Goal: Transaction & Acquisition: Purchase product/service

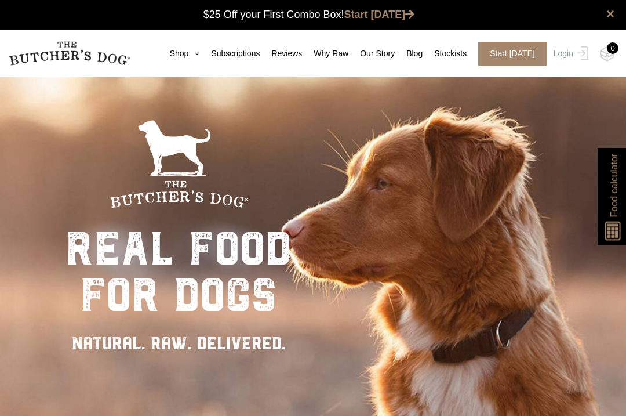
click at [191, 50] on icon at bounding box center [193, 53] width 11 height 8
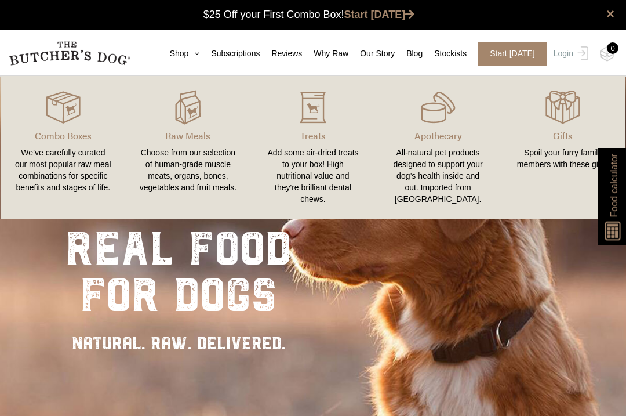
click at [220, 169] on div "Choose from our selection of human-grade muscle meats, organs, bones, vegetable…" at bounding box center [188, 170] width 97 height 46
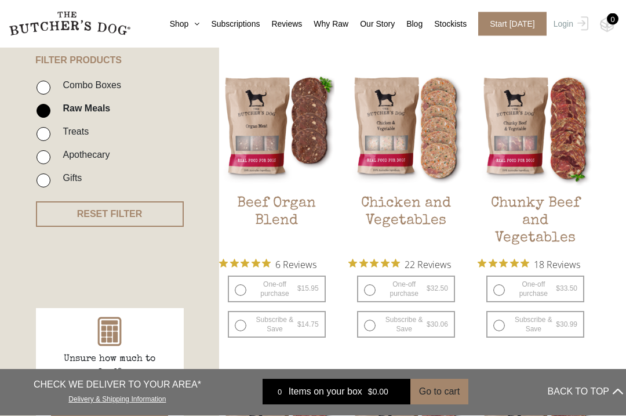
scroll to position [279, 0]
click at [0, 0] on img at bounding box center [0, 0] width 0 height 0
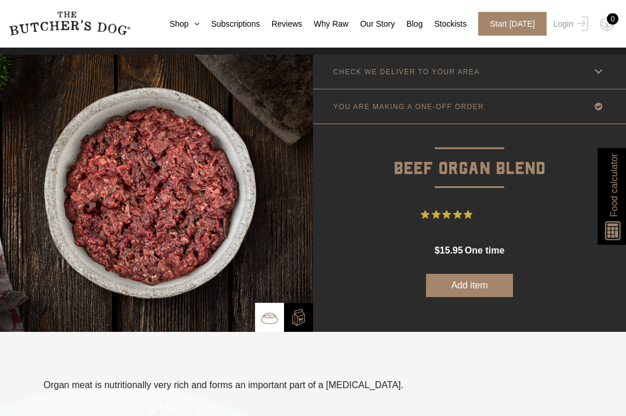
scroll to position [23, 0]
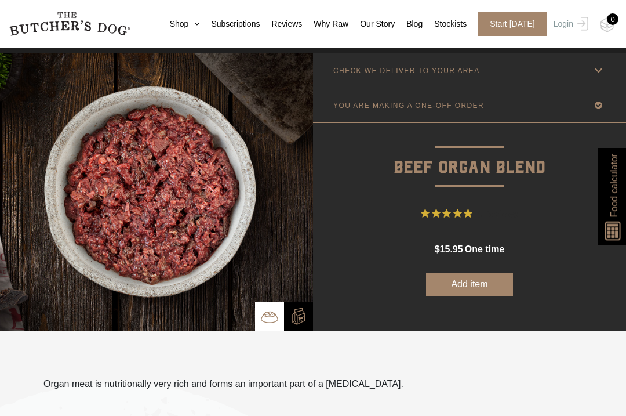
click at [301, 314] on img at bounding box center [298, 315] width 17 height 17
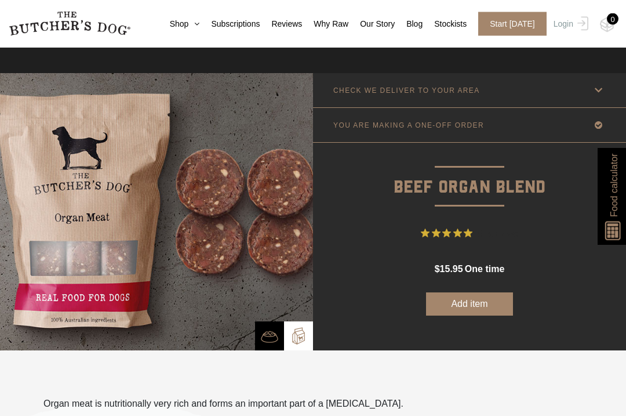
scroll to position [0, 0]
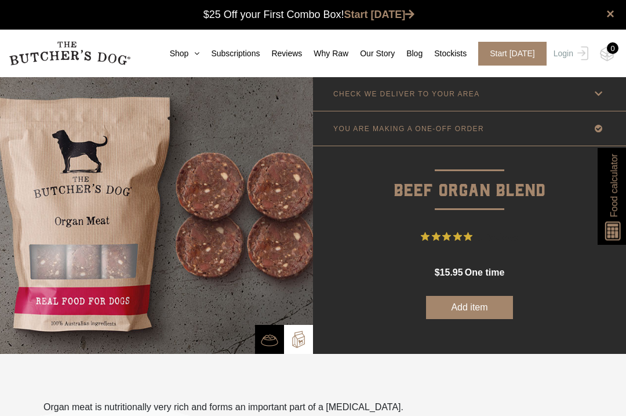
click at [195, 59] on link "Shop" at bounding box center [179, 54] width 42 height 12
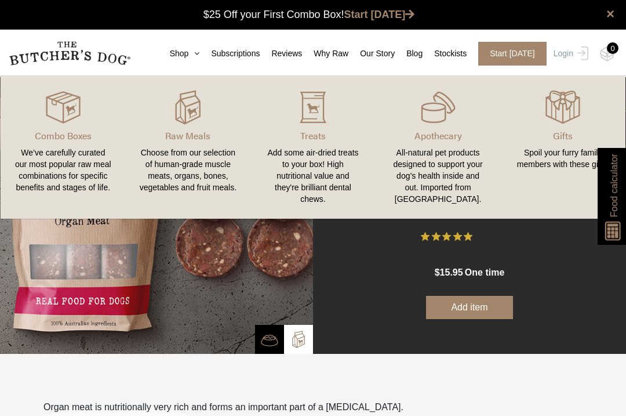
click at [207, 170] on div "Choose from our selection of human-grade muscle meats, organs, bones, vegetable…" at bounding box center [188, 170] width 97 height 46
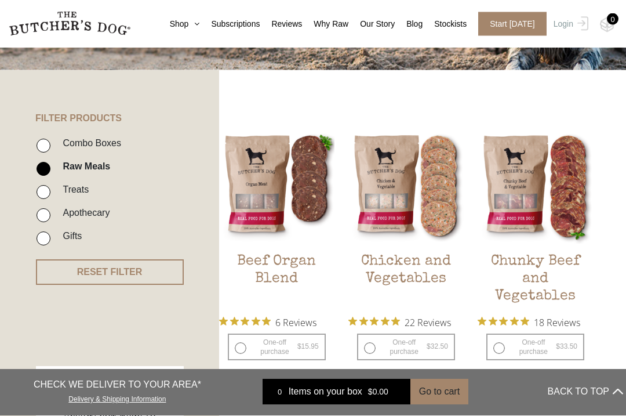
scroll to position [221, 0]
click at [310, 254] on h2 "Beef Organ Blend" at bounding box center [276, 280] width 115 height 54
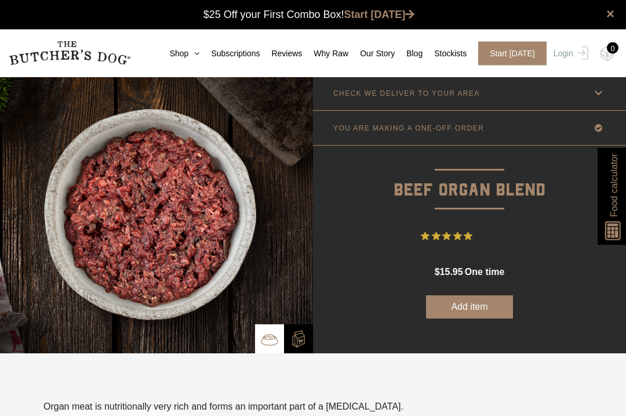
click at [482, 307] on button "Add item" at bounding box center [469, 307] width 87 height 23
click at [491, 306] on button "Added to Box" at bounding box center [469, 306] width 87 height 23
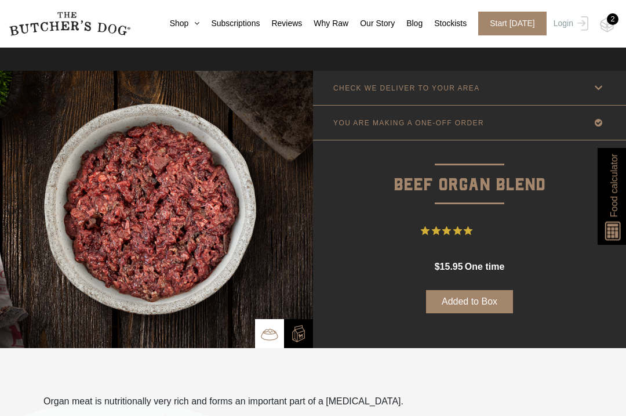
scroll to position [10, 0]
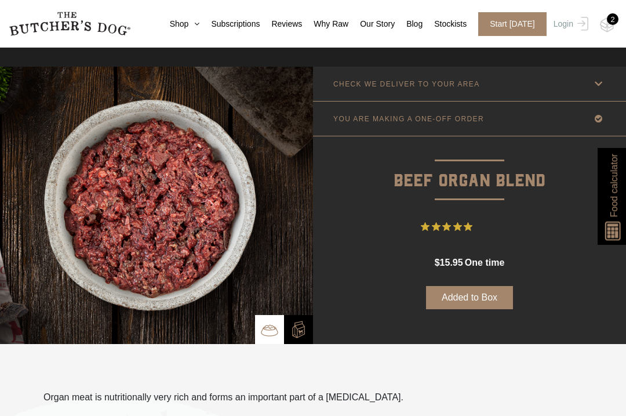
click at [477, 300] on button "Added to Box" at bounding box center [469, 297] width 87 height 23
click at [476, 289] on button "Added to Box" at bounding box center [469, 297] width 87 height 23
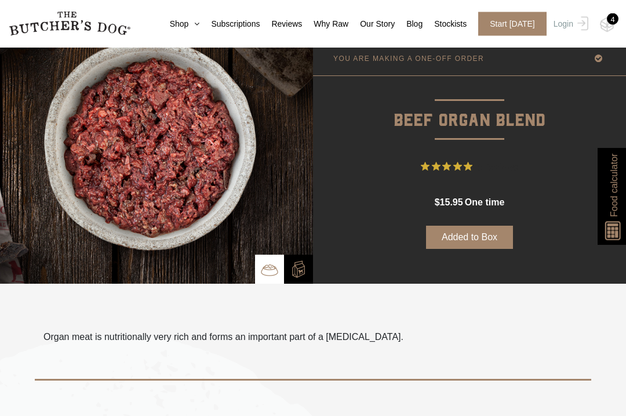
scroll to position [0, 0]
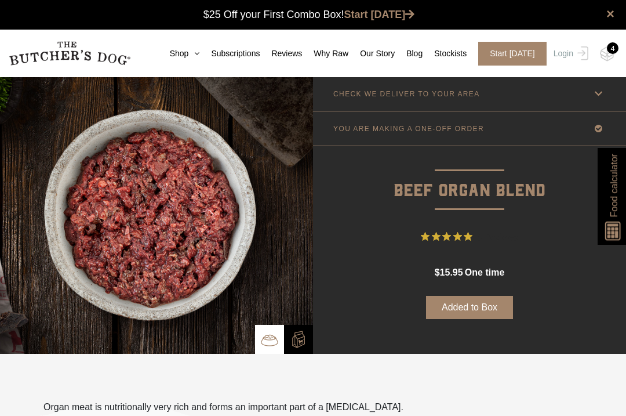
click at [519, 52] on span "Start [DATE]" at bounding box center [512, 54] width 68 height 24
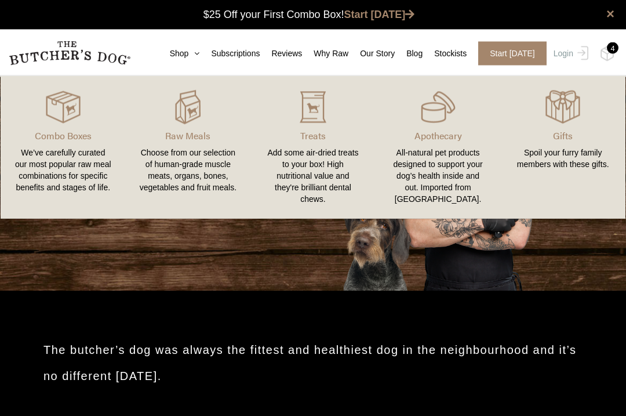
scroll to position [1, 0]
type input "2147"
click at [86, 187] on div "We’ve carefully curated our most popular raw meal combinations for specific ben…" at bounding box center [62, 170] width 97 height 46
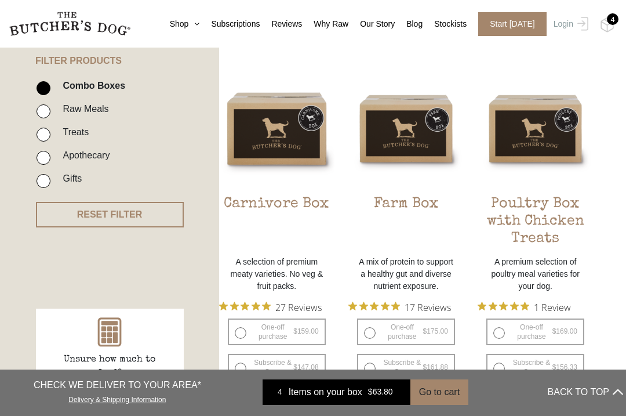
scroll to position [277, 0]
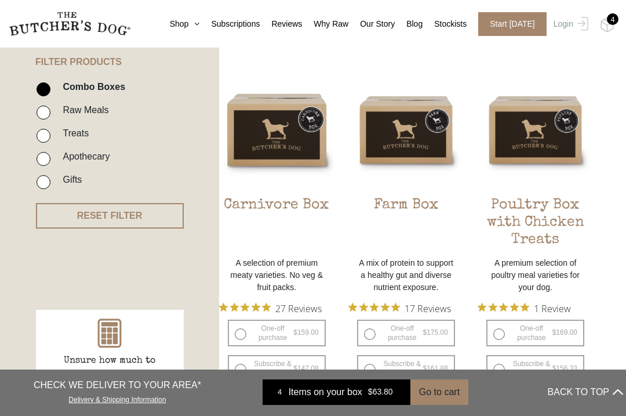
click at [0, 0] on img at bounding box center [0, 0] width 0 height 0
